Goal: Transaction & Acquisition: Purchase product/service

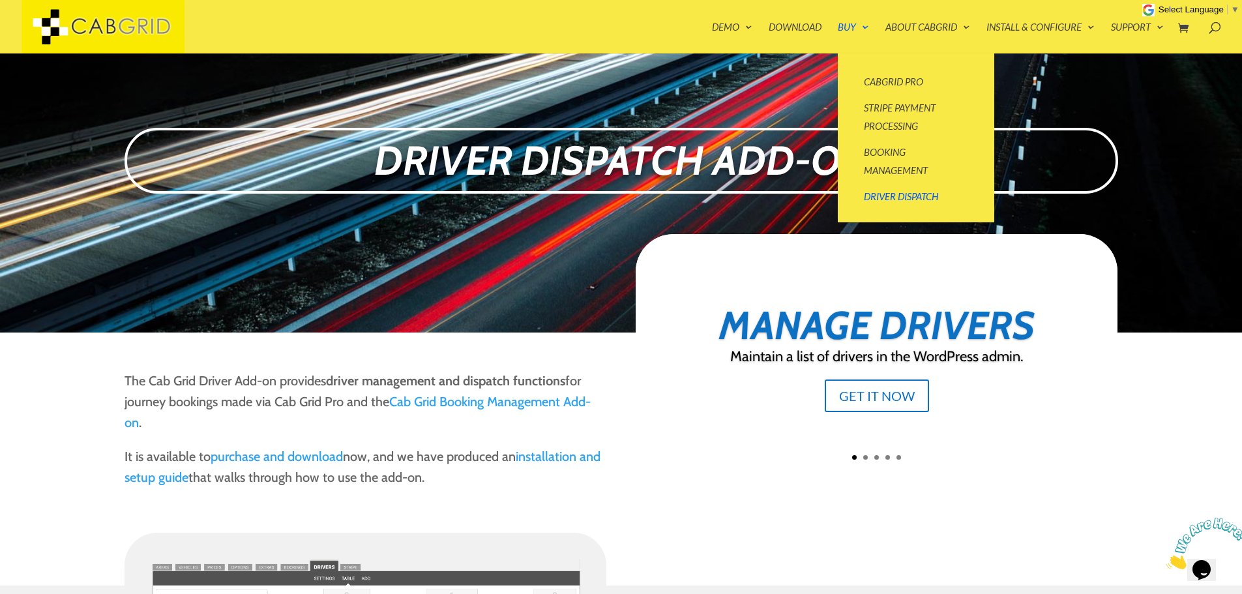
click at [858, 31] on link "Buy" at bounding box center [853, 37] width 31 height 31
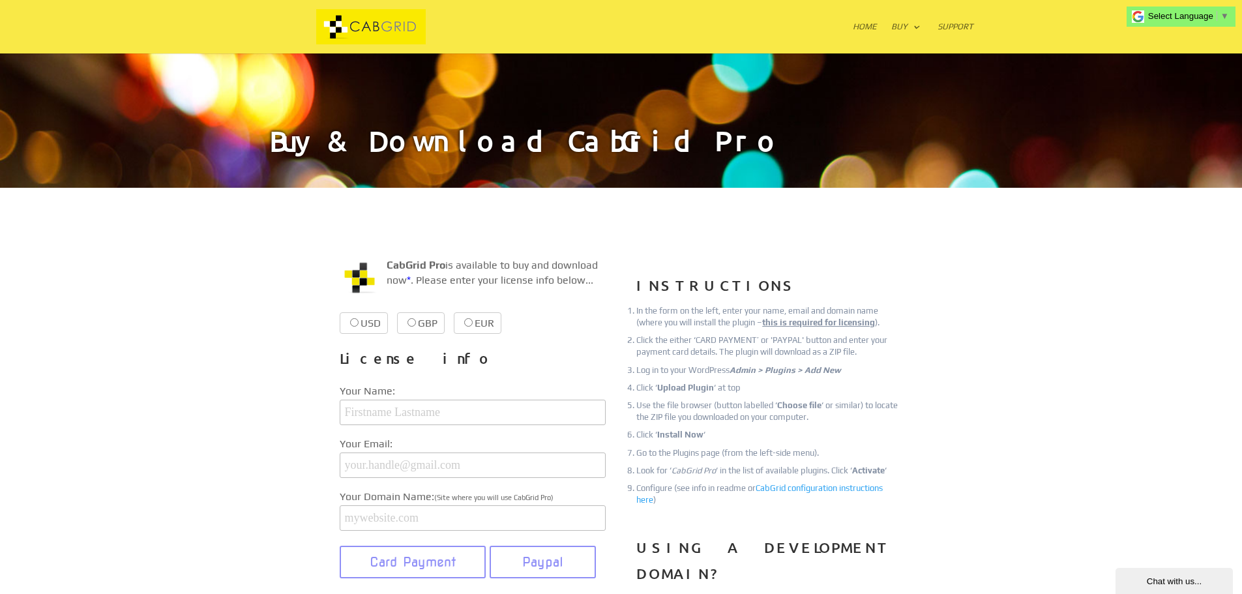
click at [371, 322] on label "USD $39.99 $39.99" at bounding box center [364, 323] width 48 height 22
click at [359, 322] on input "USD $39.99 $39.99" at bounding box center [354, 322] width 8 height 8
radio input "true"
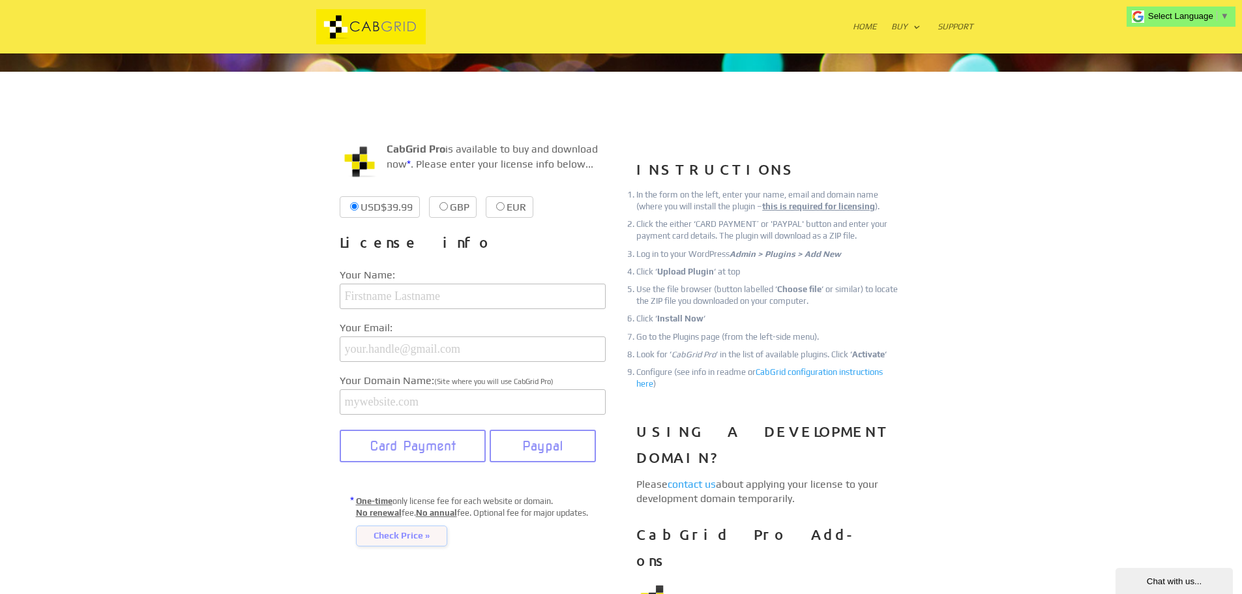
scroll to position [196, 0]
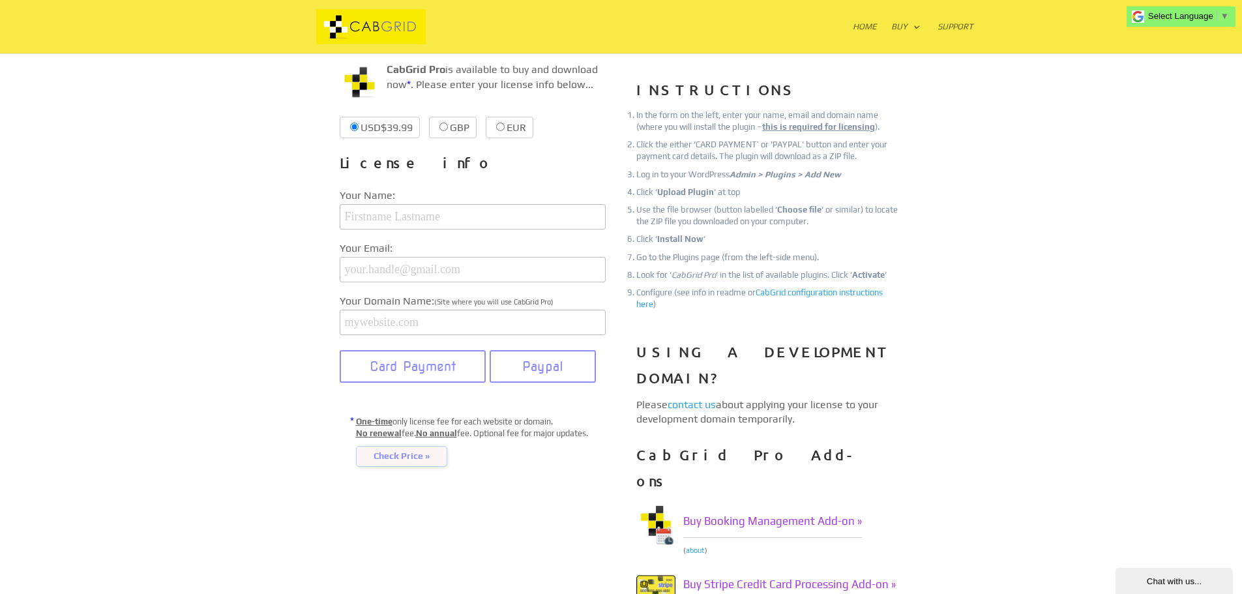
click at [395, 465] on span "Check Price »" at bounding box center [401, 456] width 91 height 21
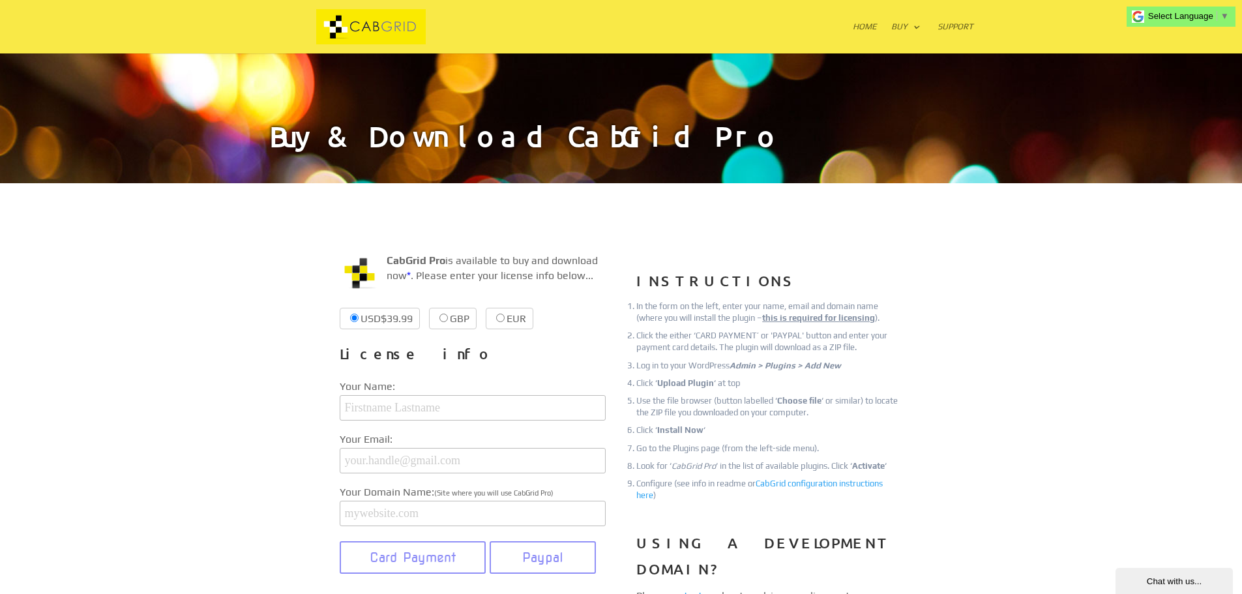
scroll to position [0, 0]
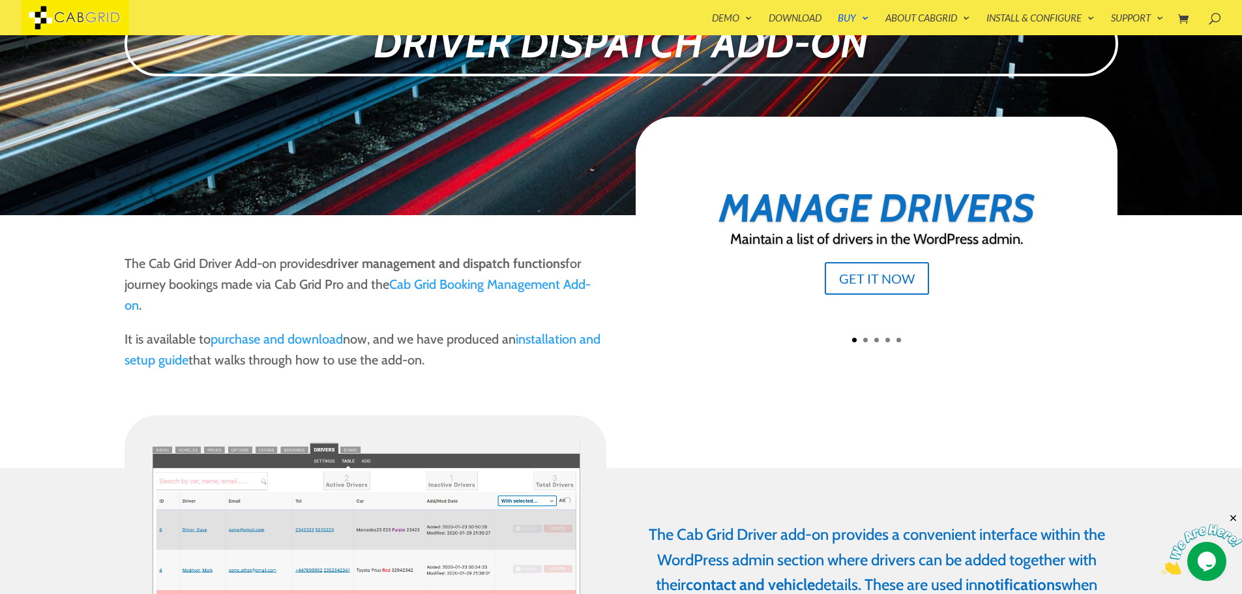
scroll to position [104, 0]
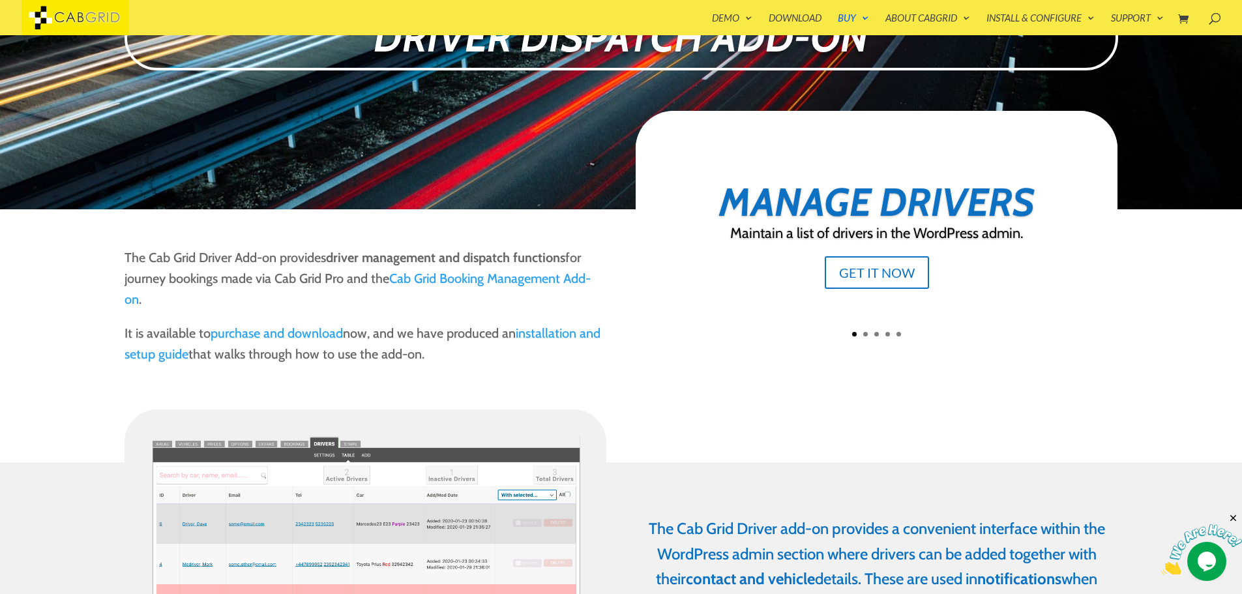
click at [487, 277] on link "Cab Grid Booking Management Add-on" at bounding box center [358, 289] width 466 height 37
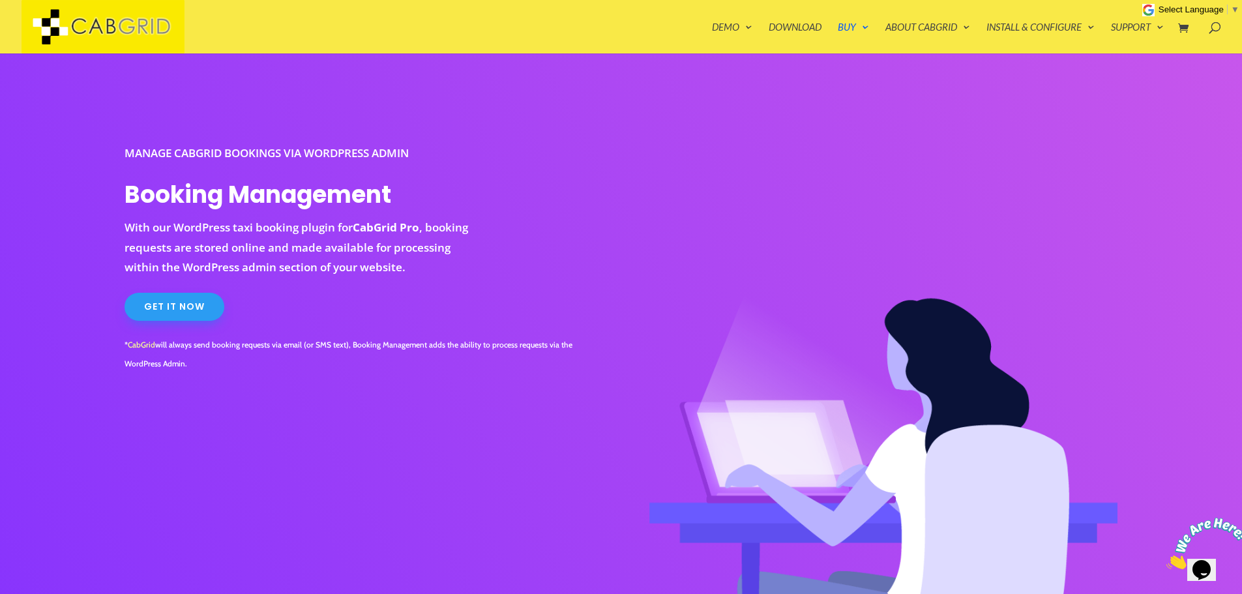
click at [204, 305] on link "Get It Now" at bounding box center [175, 307] width 100 height 29
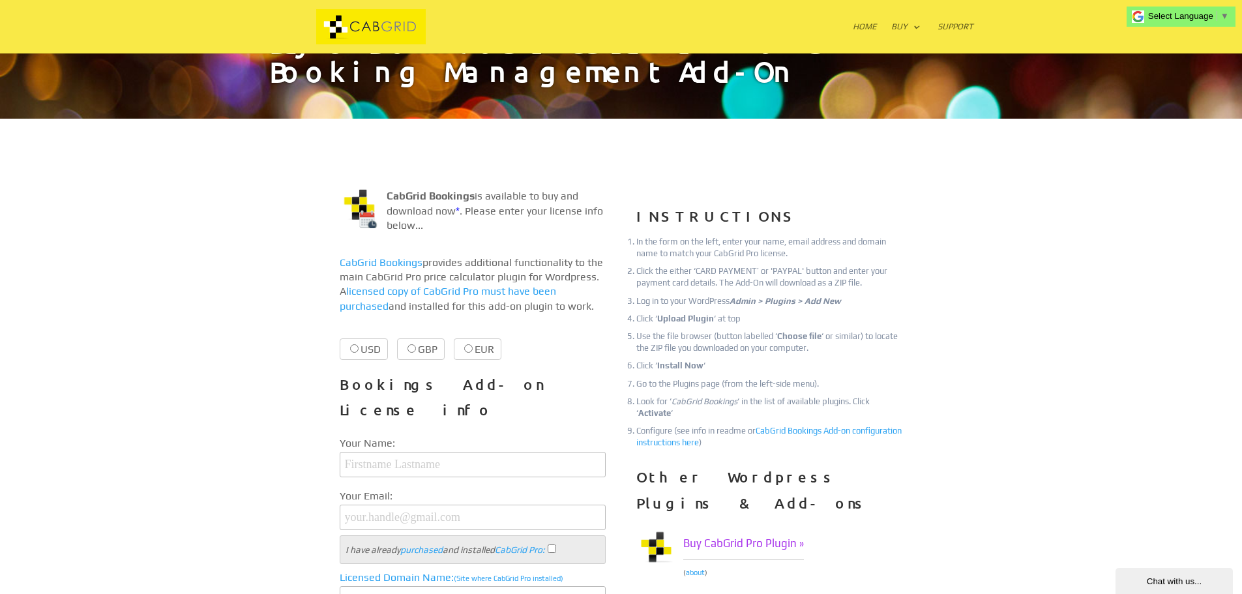
scroll to position [130, 0]
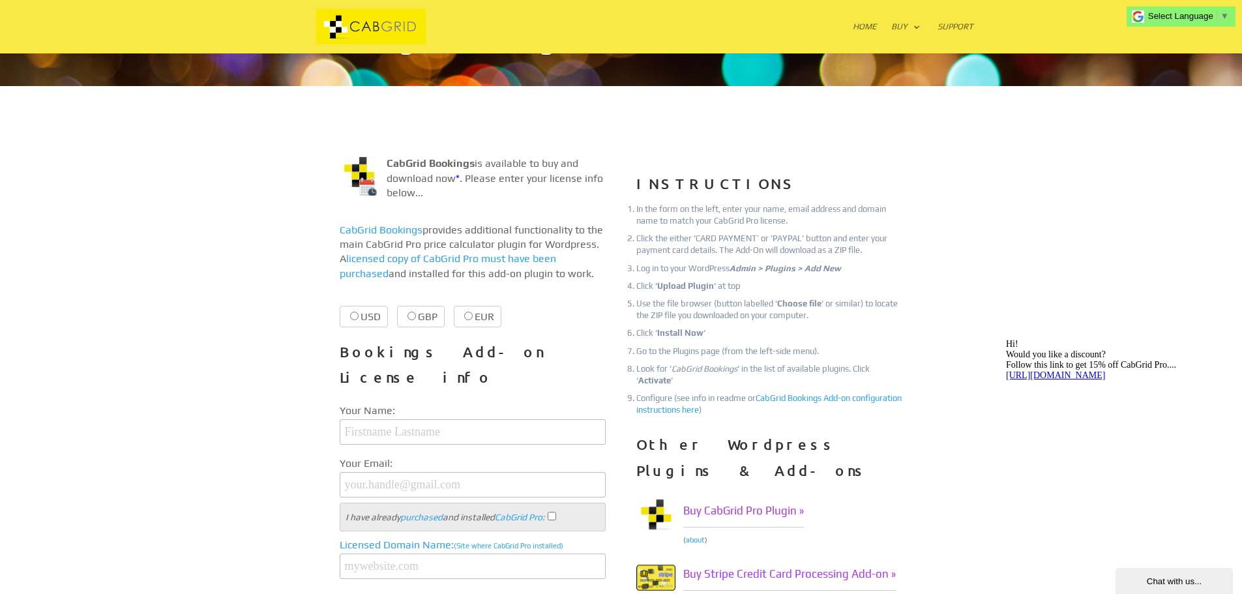
click at [365, 314] on label "USD $29.99 $29.99" at bounding box center [364, 317] width 48 height 22
click at [359, 314] on input "USD $29.99 $29.99" at bounding box center [354, 316] width 8 height 8
radio input "true"
click at [697, 536] on link "about" at bounding box center [695, 540] width 19 height 8
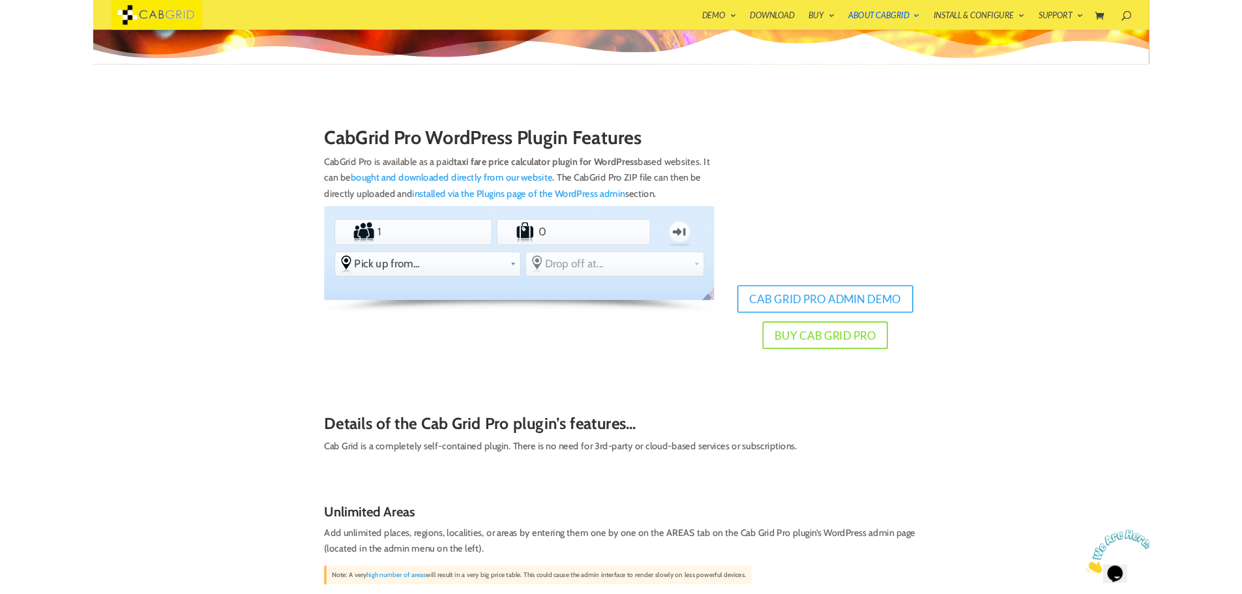
scroll to position [156, 0]
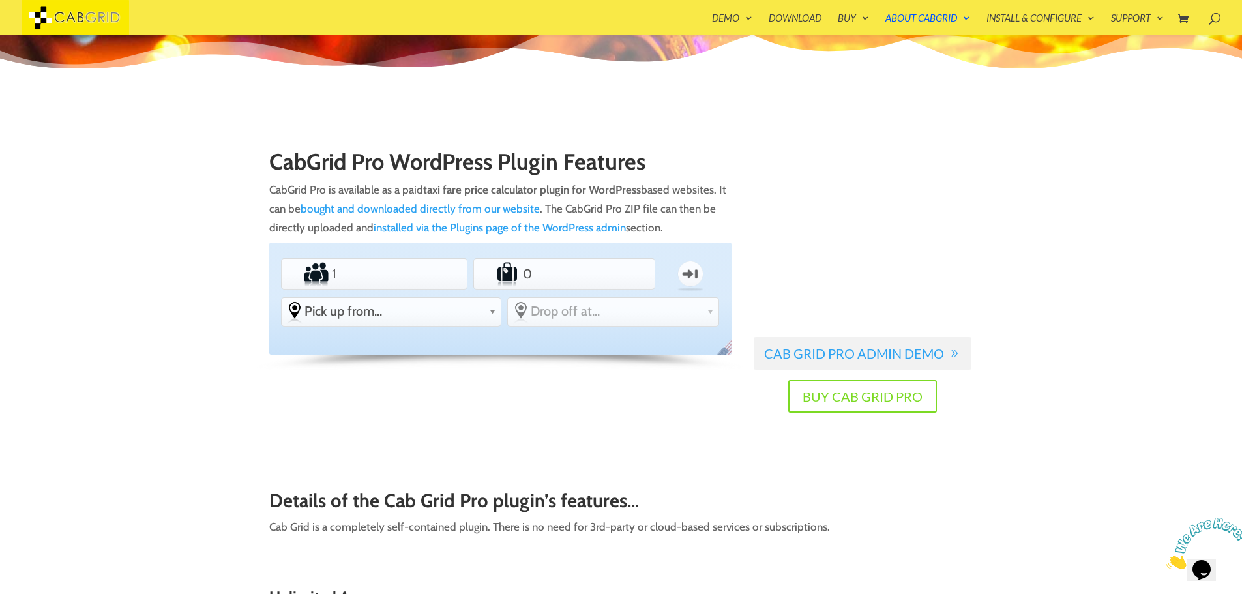
click at [837, 349] on link "Cab Grid Pro Admin Demo" at bounding box center [863, 353] width 218 height 33
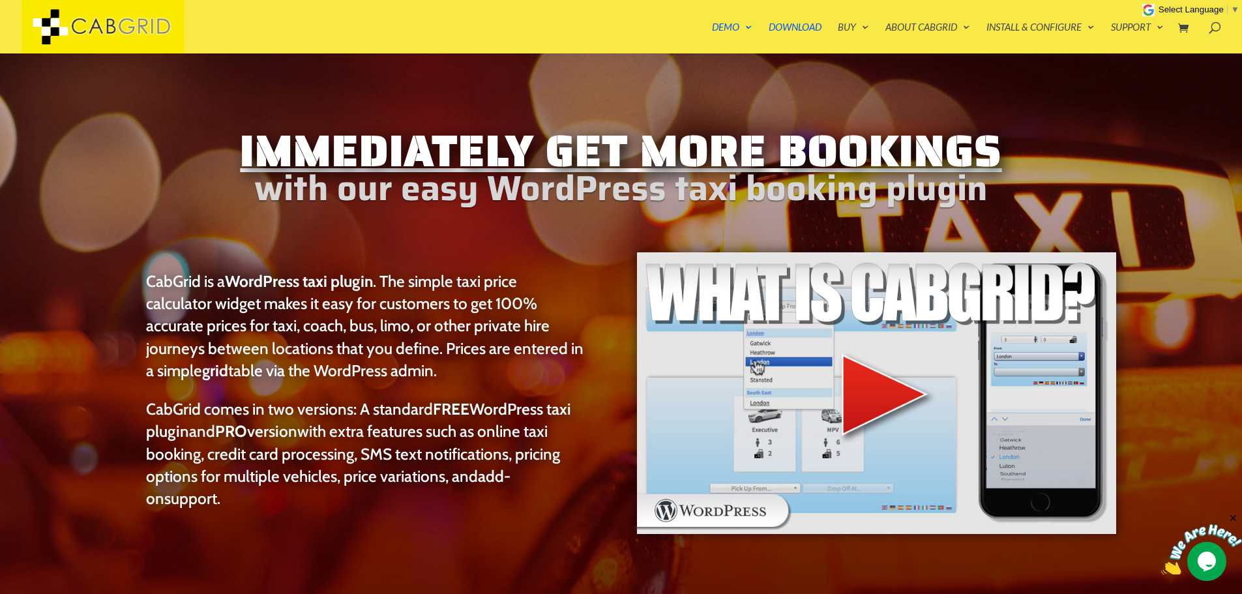
click at [858, 393] on img at bounding box center [877, 393] width 482 height 284
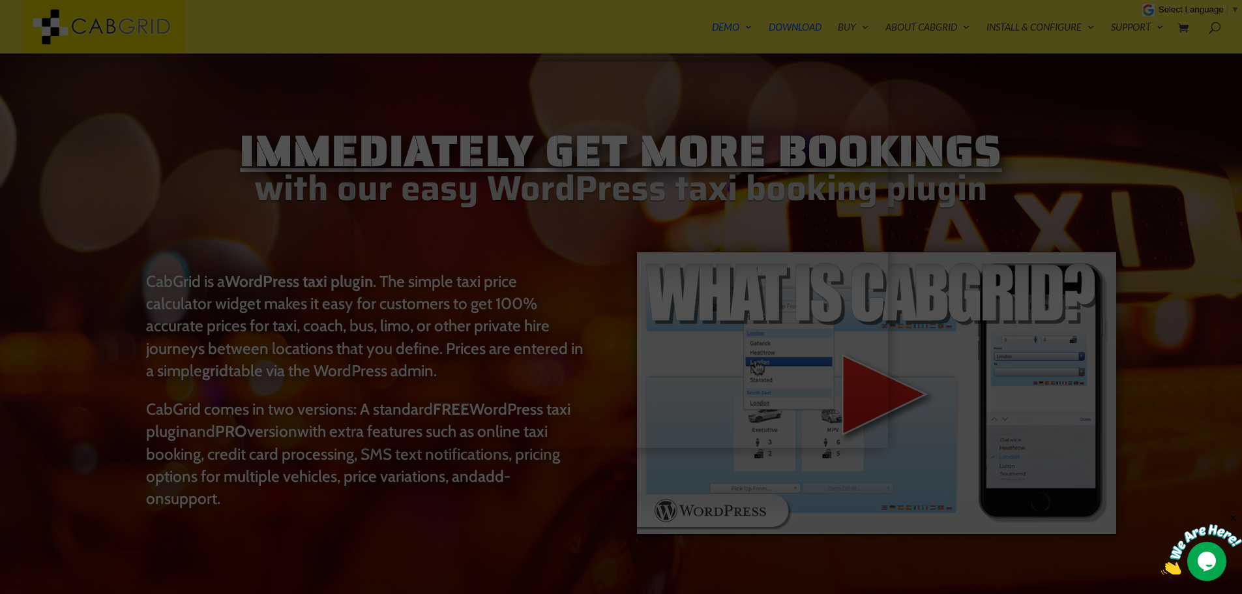
click at [958, 335] on div at bounding box center [621, 297] width 1242 height 594
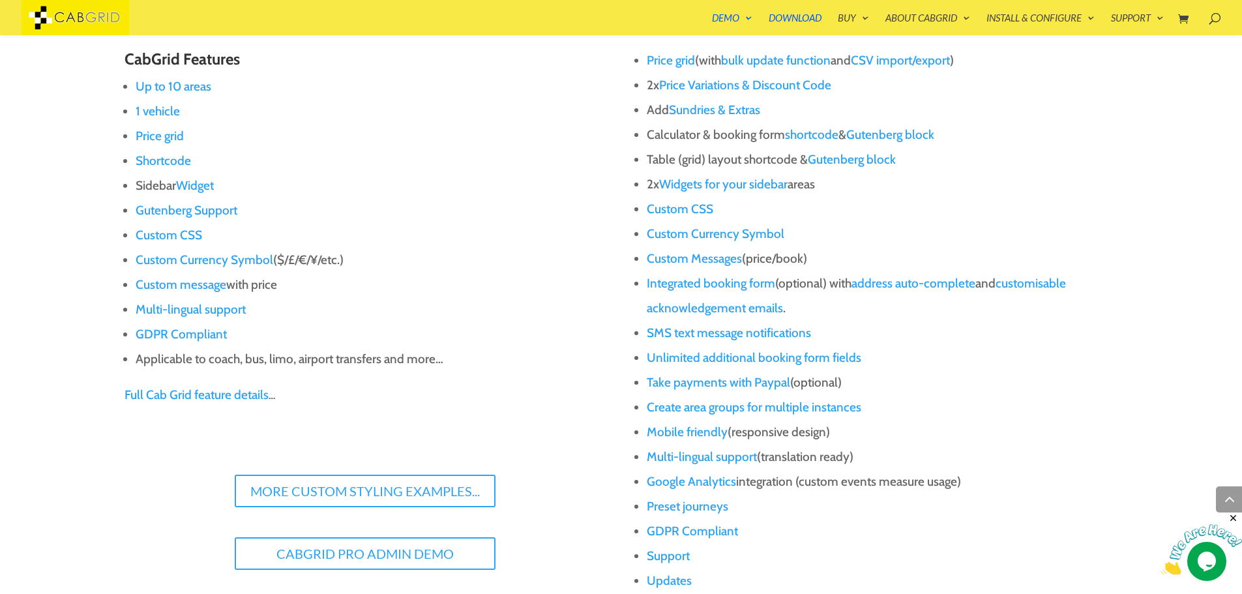
scroll to position [1200, 0]
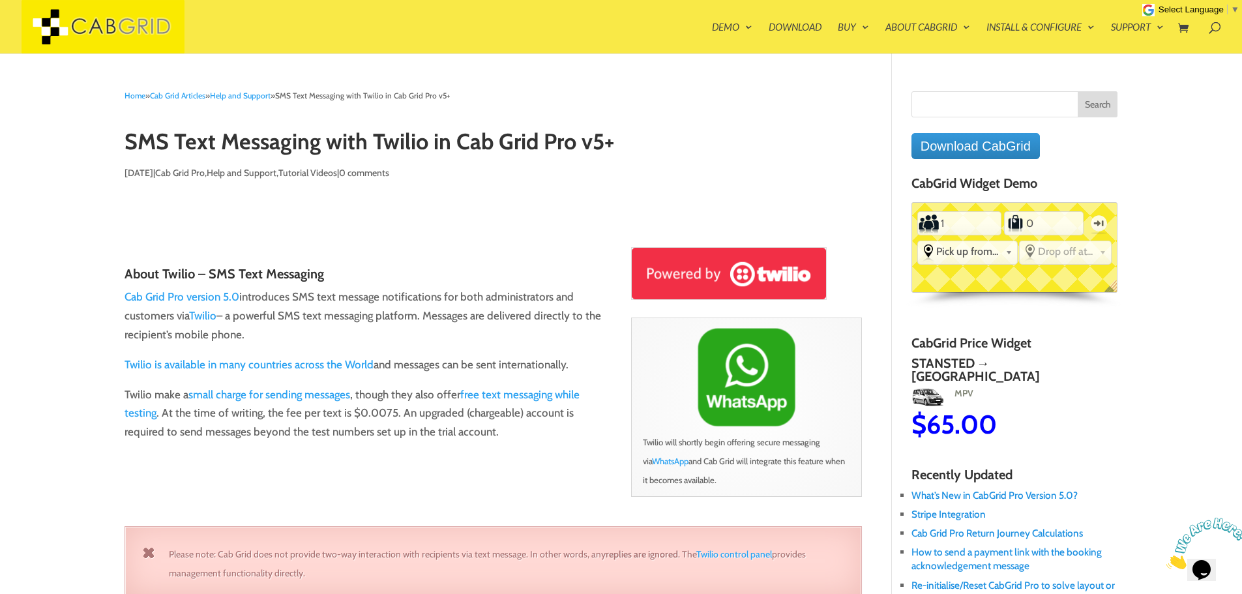
drag, startPoint x: 243, startPoint y: 313, endPoint x: 333, endPoint y: 331, distance: 91.7
click at [333, 331] on p "Cab Grid Pro version 5.0 introduces SMS text message notifications for both adm…" at bounding box center [367, 322] width 485 height 68
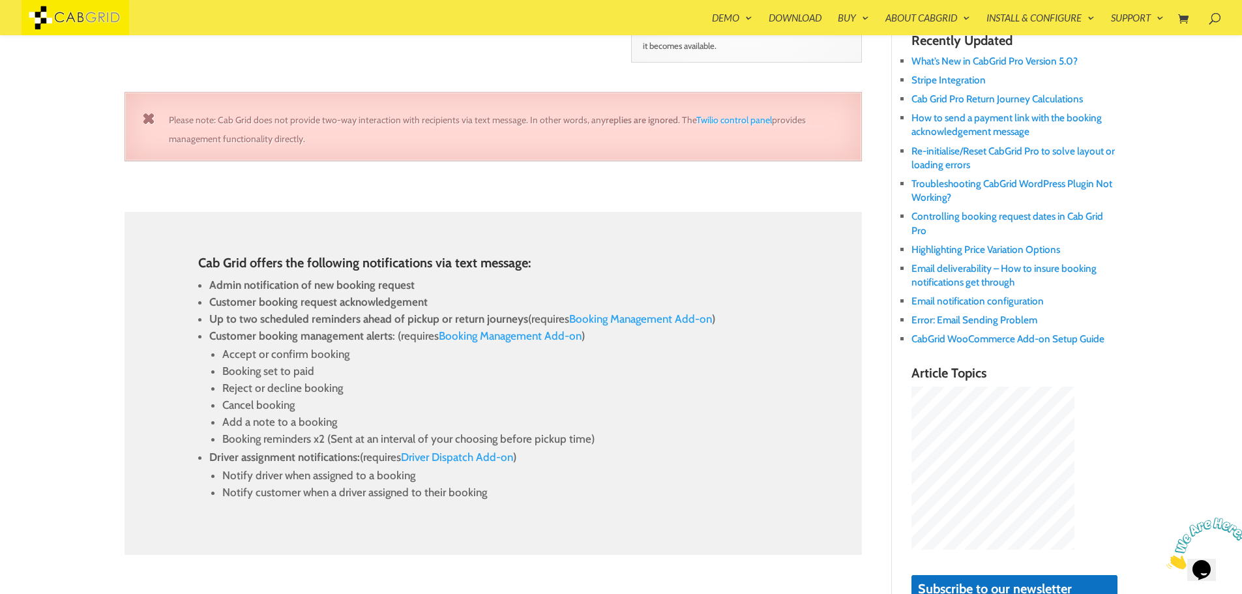
scroll to position [417, 0]
click at [489, 457] on link "Driver Dispatch Add-on" at bounding box center [457, 455] width 112 height 13
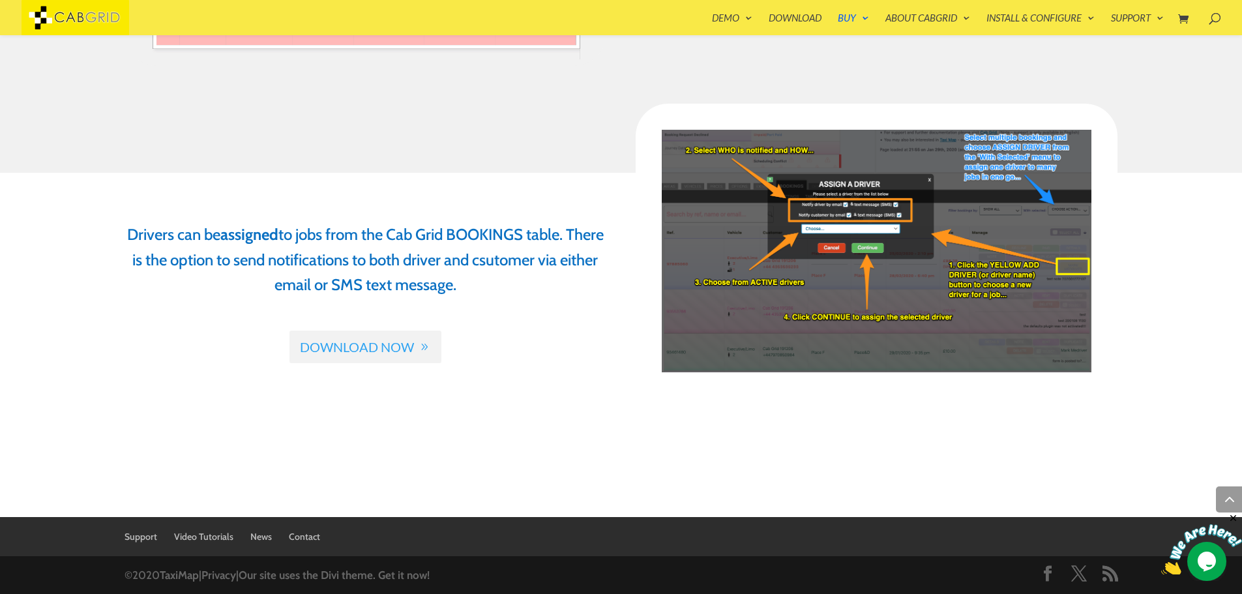
scroll to position [685, 0]
click at [432, 346] on link "Download Now" at bounding box center [366, 346] width 152 height 33
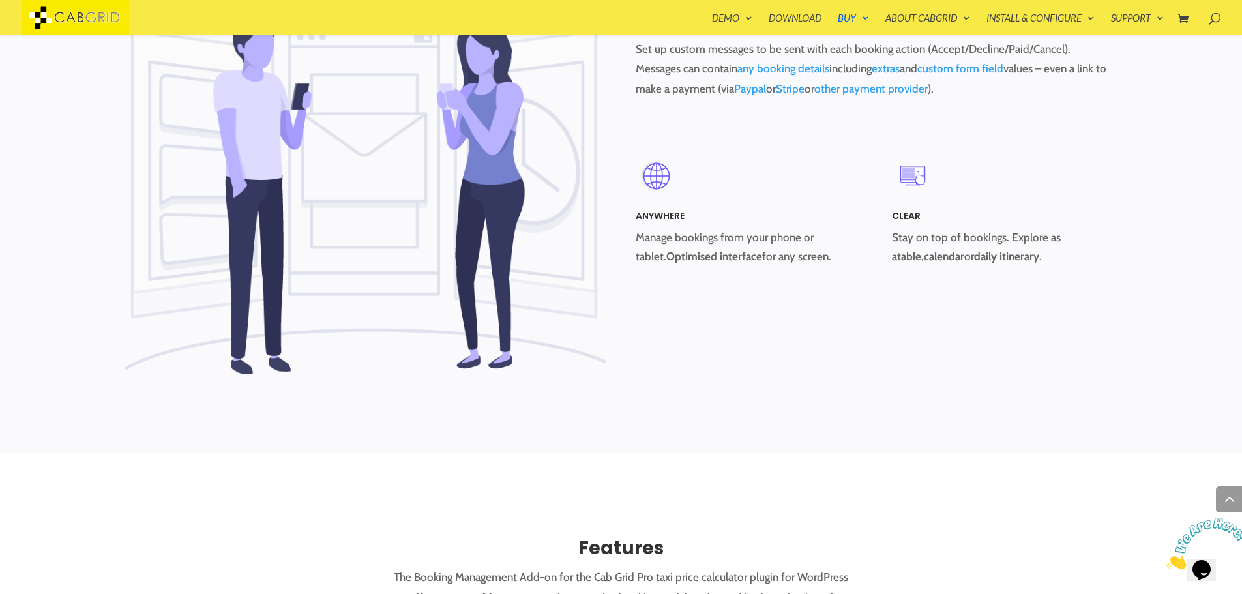
scroll to position [1252, 0]
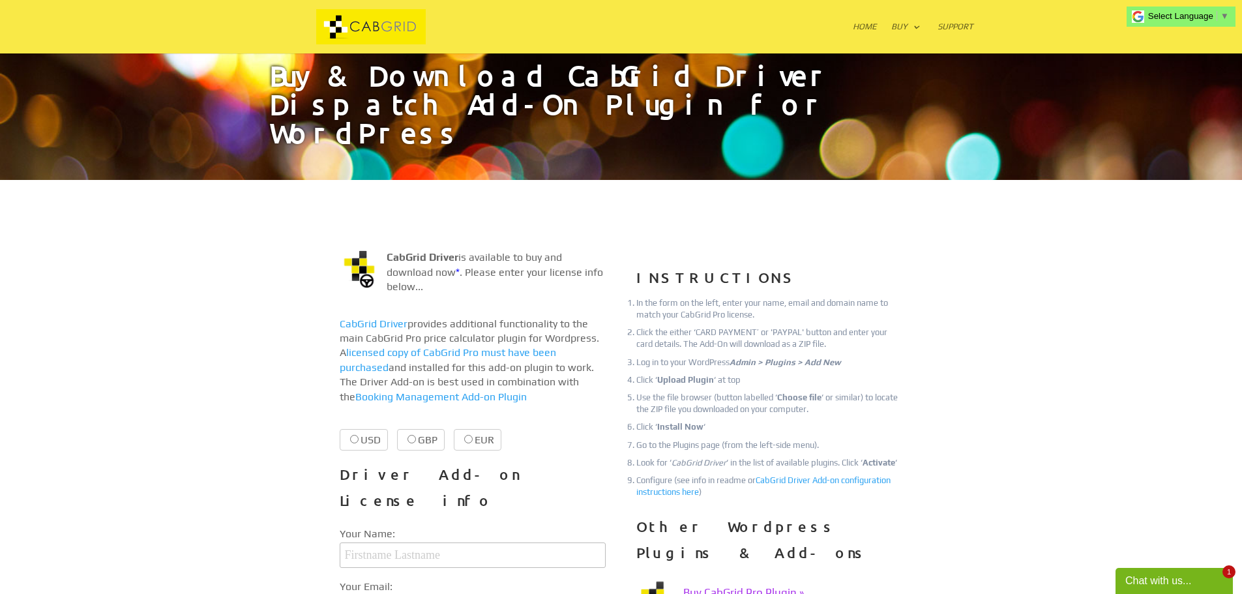
scroll to position [130, 0]
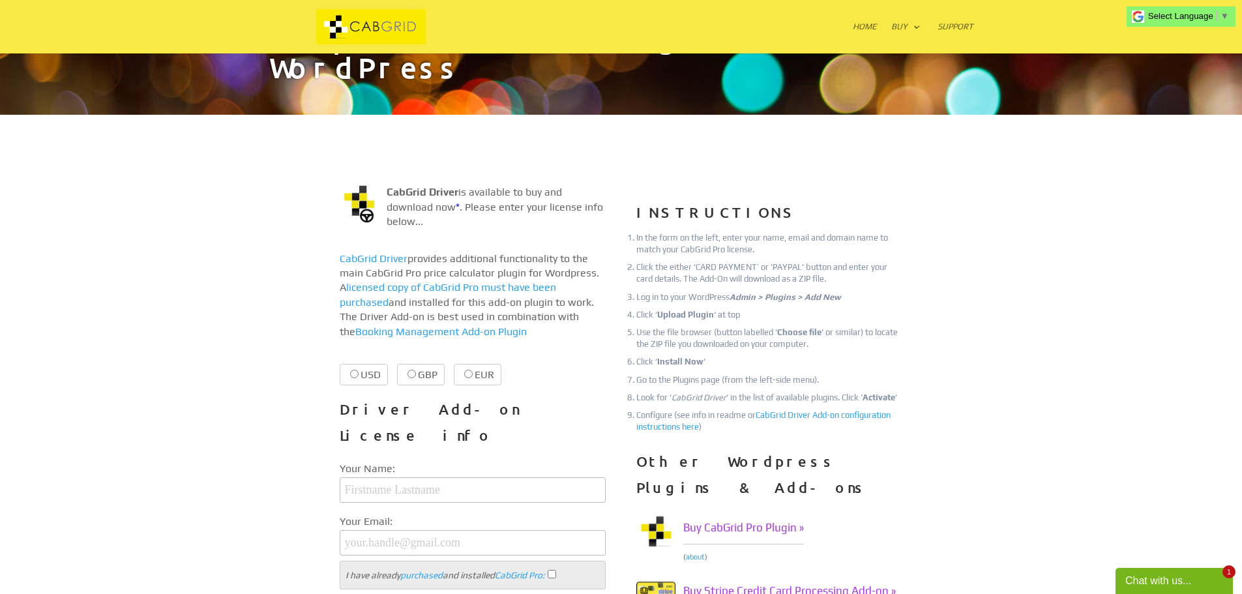
click at [371, 364] on label "USD $19.99 $19.99" at bounding box center [364, 375] width 48 height 22
click at [359, 370] on input "USD $19.99 $19.99" at bounding box center [354, 374] width 8 height 8
radio input "true"
click at [374, 364] on label "USD $19.99 $19.99" at bounding box center [380, 375] width 80 height 22
click at [359, 370] on input "USD $19.99 $19.99" at bounding box center [354, 374] width 8 height 8
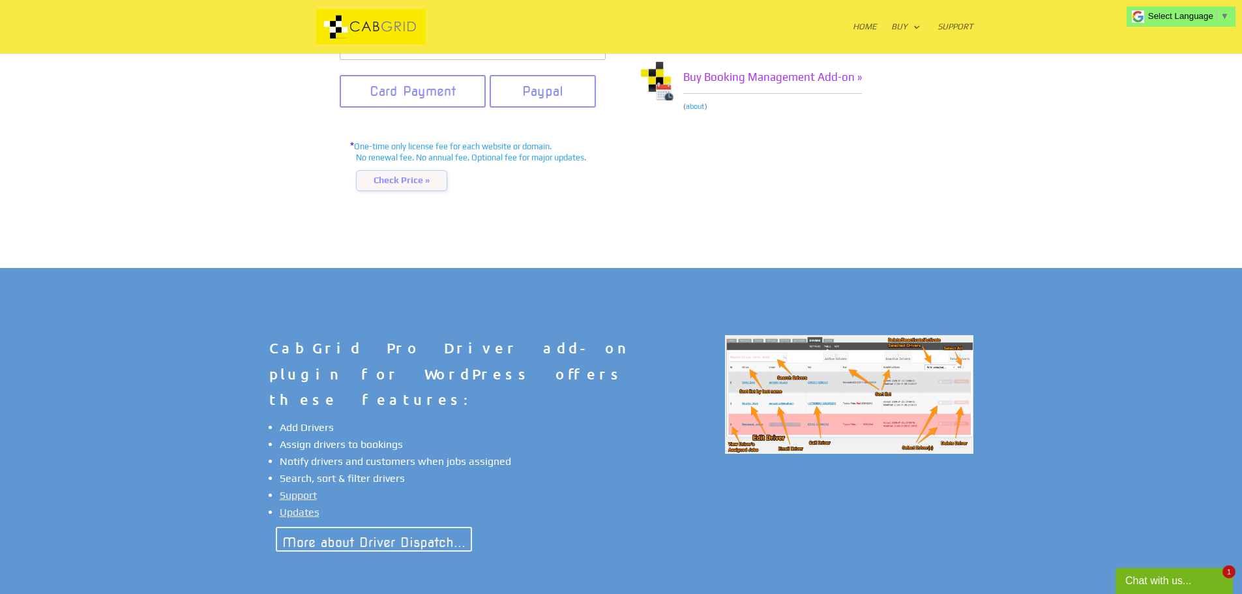
scroll to position [715, 0]
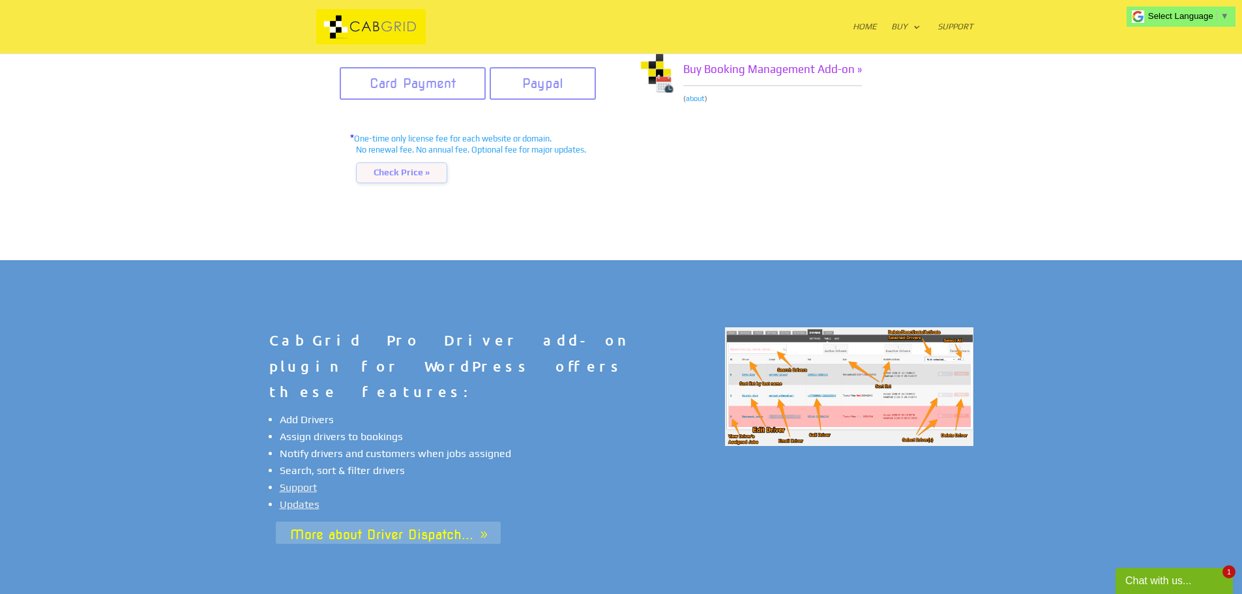
click at [423, 522] on link "More about Driver Dispatch..." at bounding box center [388, 533] width 225 height 22
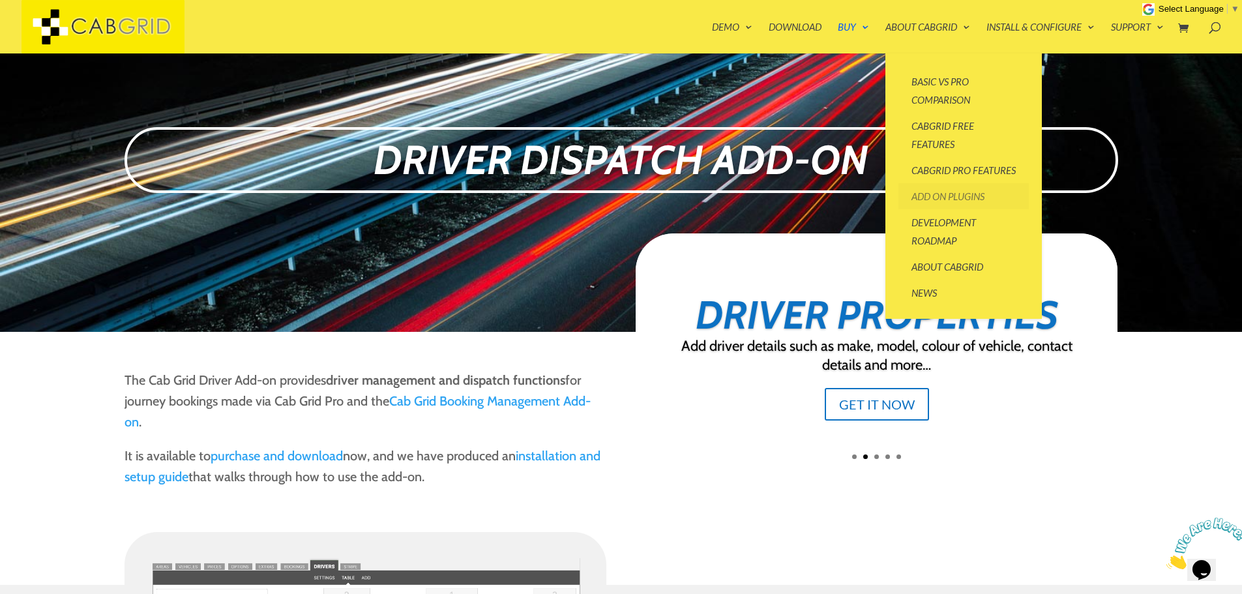
click at [930, 209] on link "Add On Plugins" at bounding box center [964, 196] width 130 height 26
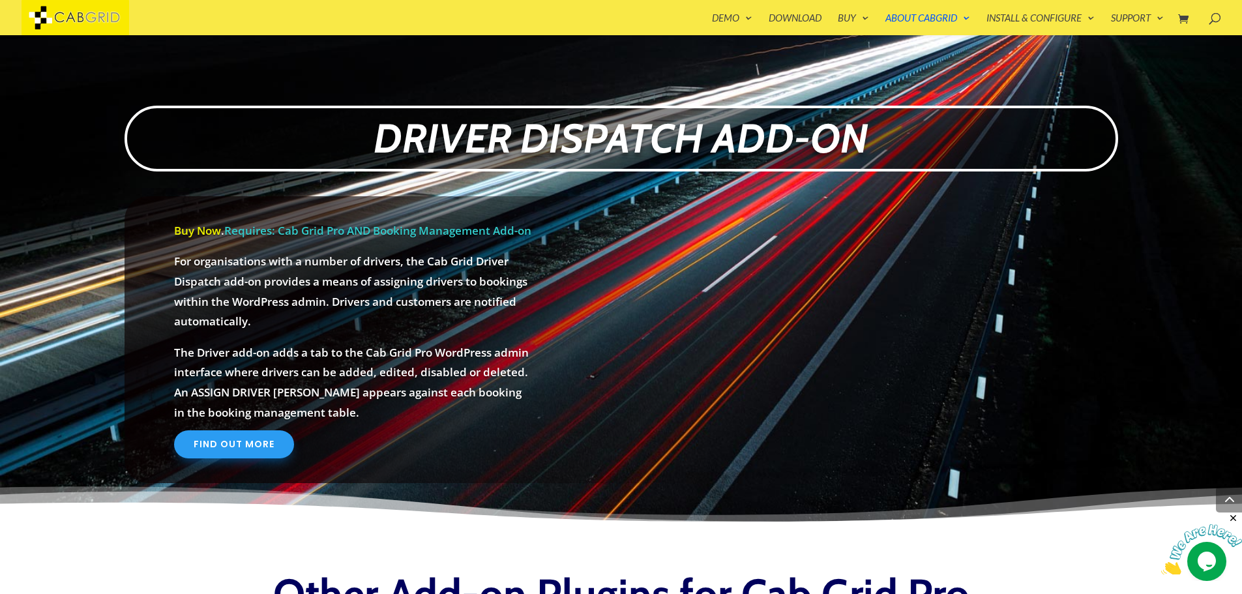
scroll to position [1618, 0]
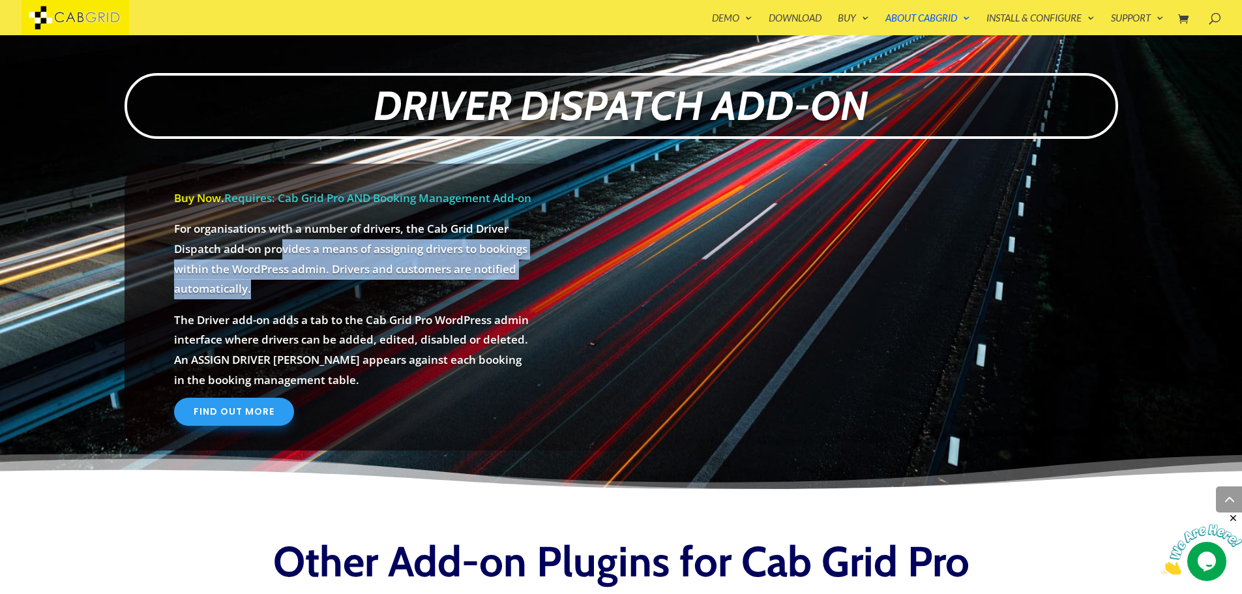
drag, startPoint x: 280, startPoint y: 269, endPoint x: 307, endPoint y: 307, distance: 46.5
click at [307, 307] on p "For organisations with a number of drivers, the Cab Grid Driver Dispatch add-on…" at bounding box center [353, 264] width 359 height 91
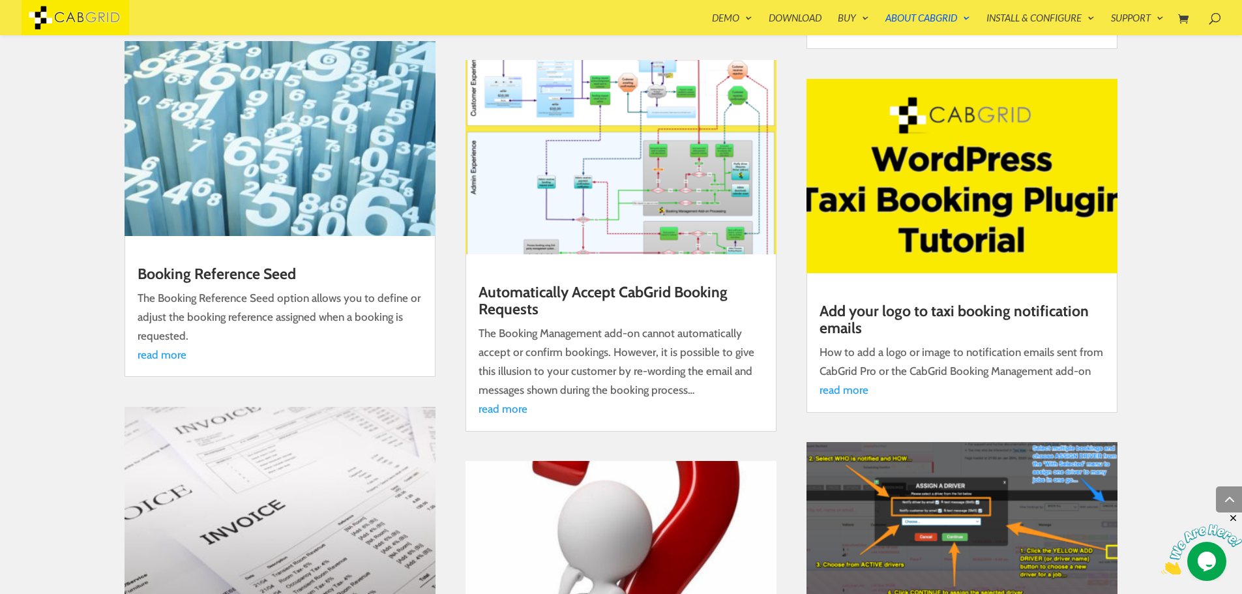
scroll to position [4070, 0]
